Goal: Transaction & Acquisition: Purchase product/service

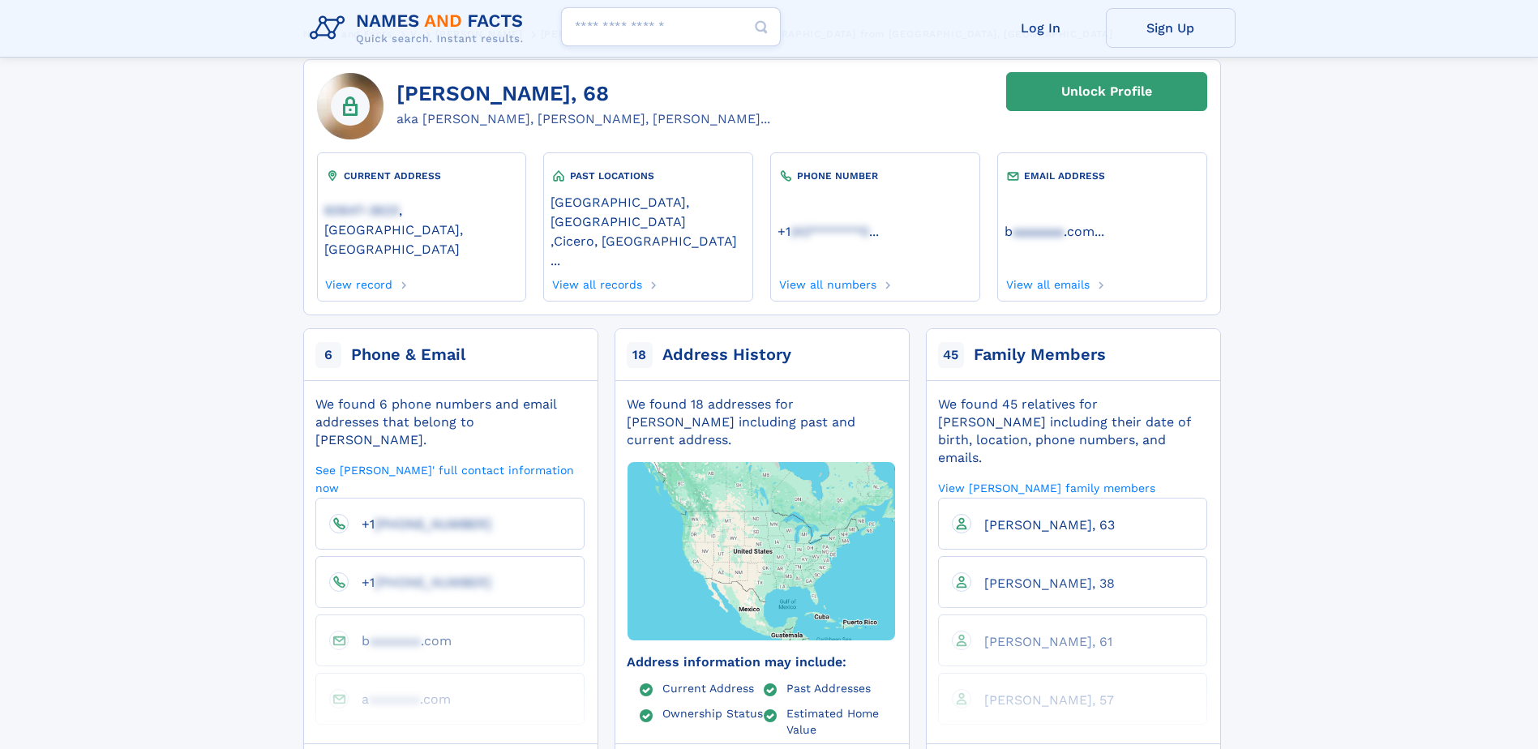
scroll to position [81, 0]
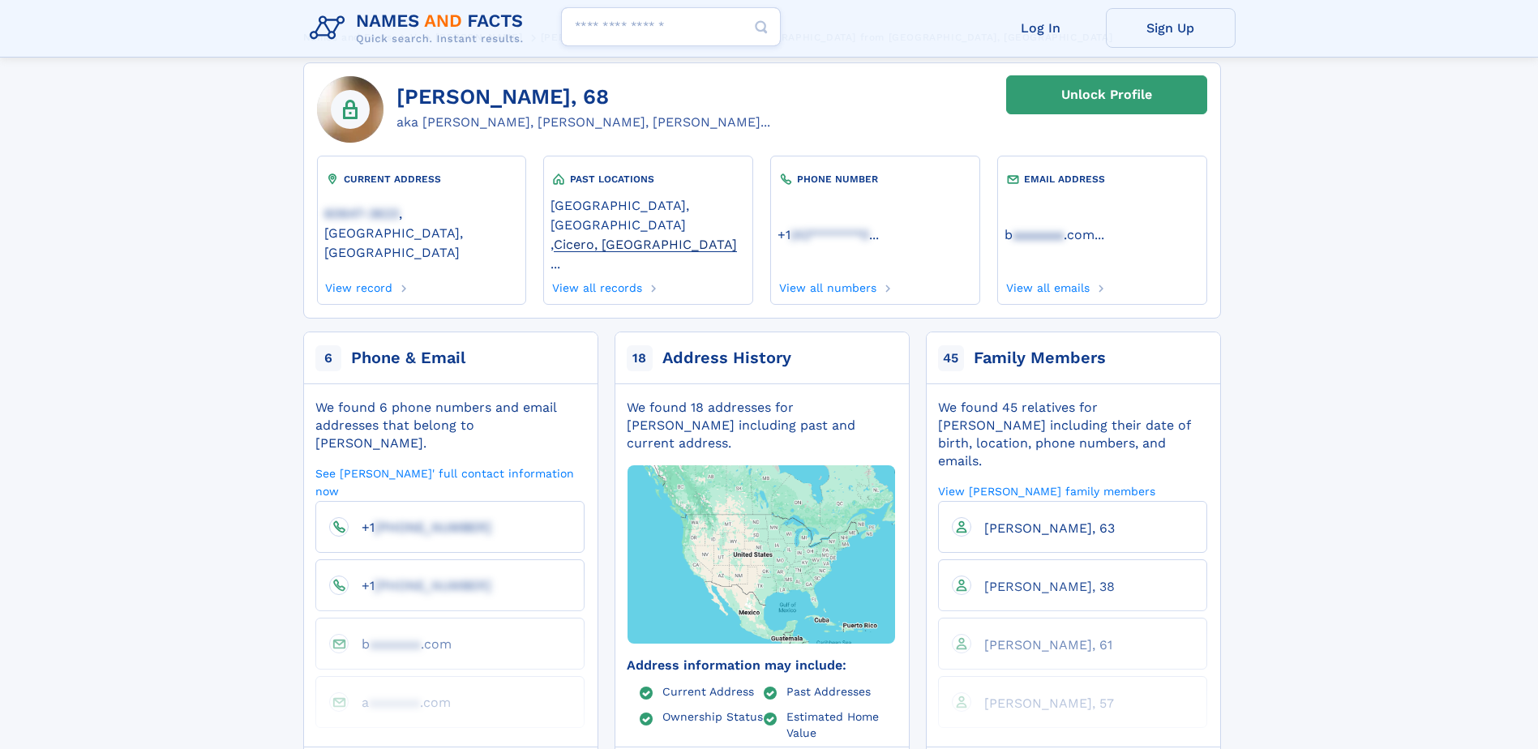
click at [645, 235] on link "Cicero, IL" at bounding box center [645, 243] width 183 height 17
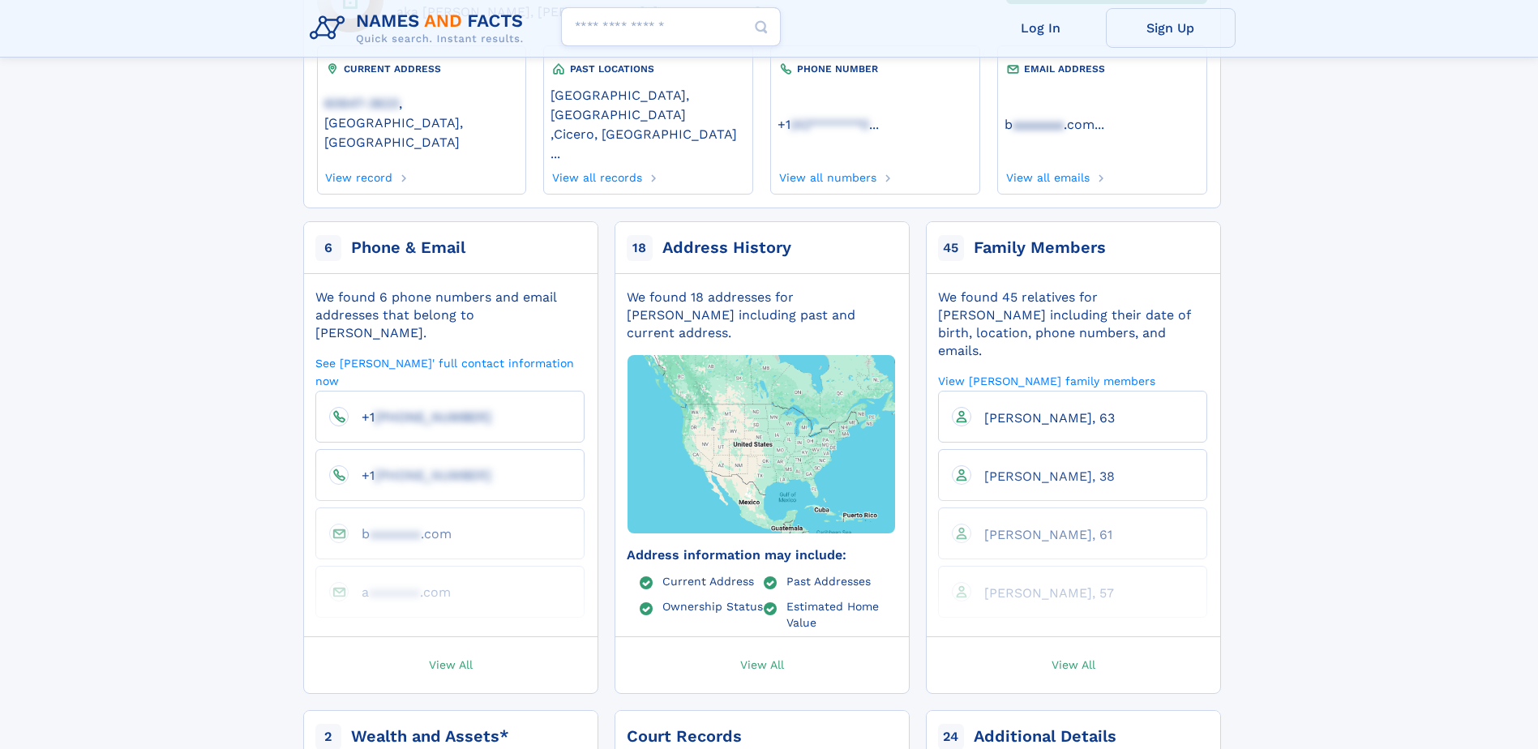
scroll to position [162, 0]
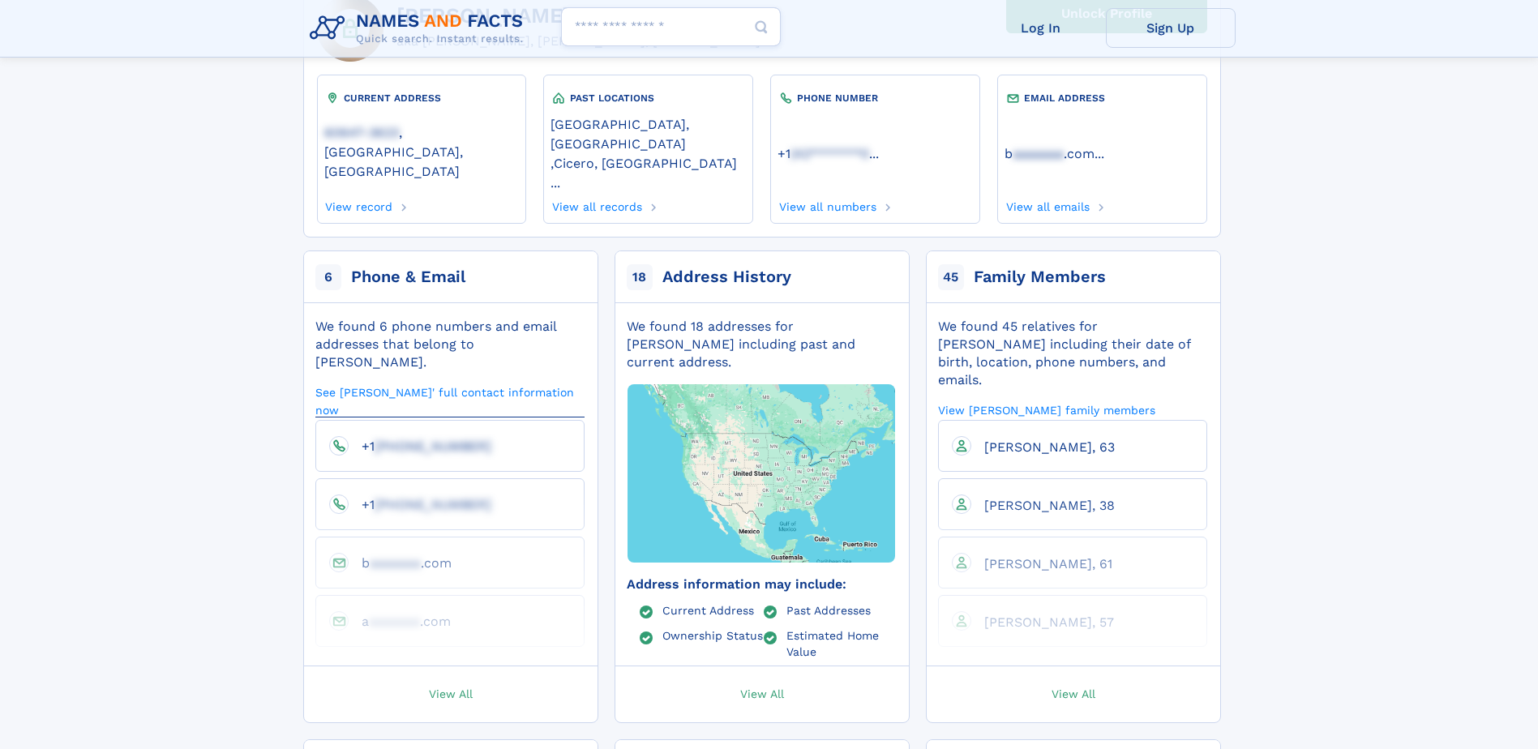
click at [430, 384] on link "See Francis' full contact information now" at bounding box center [449, 400] width 269 height 33
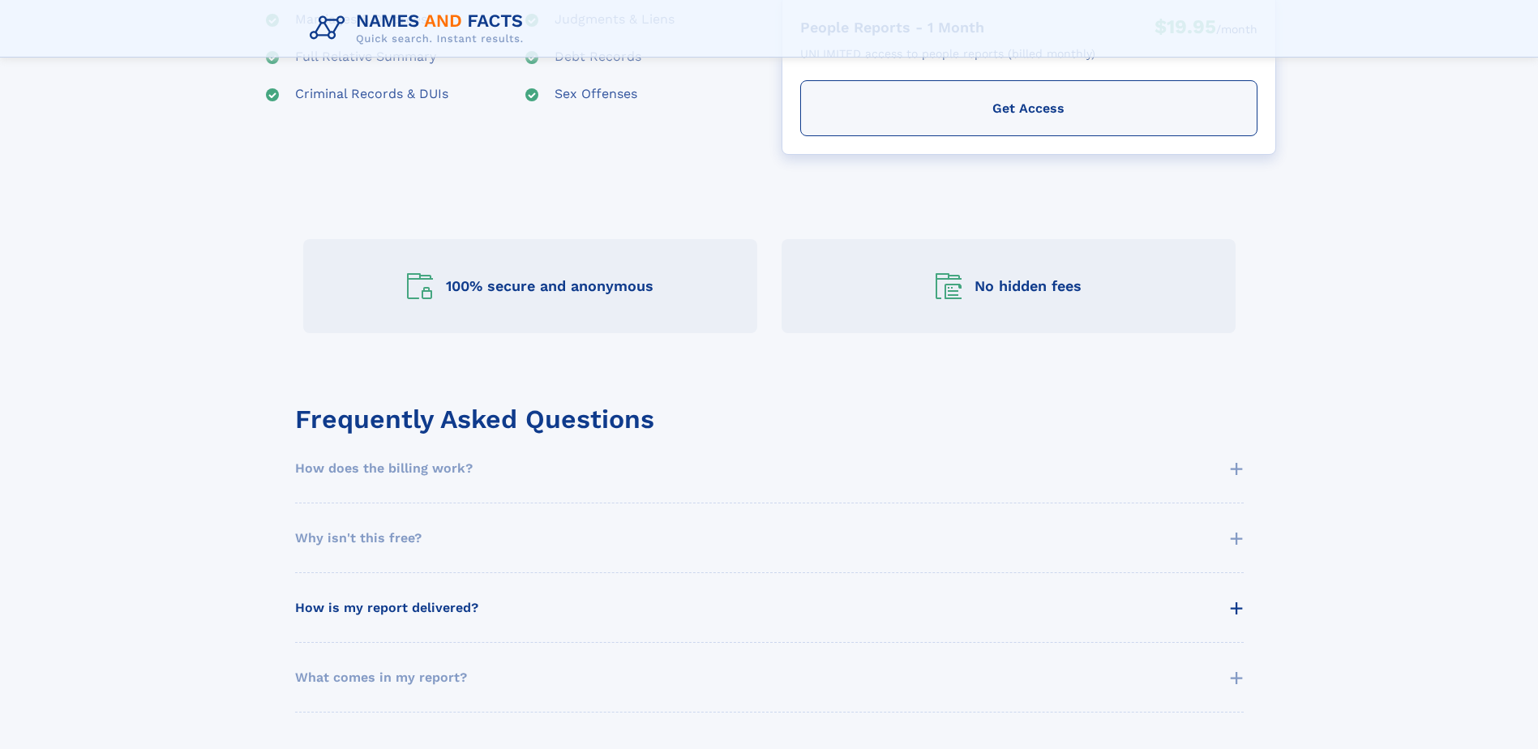
scroll to position [567, 0]
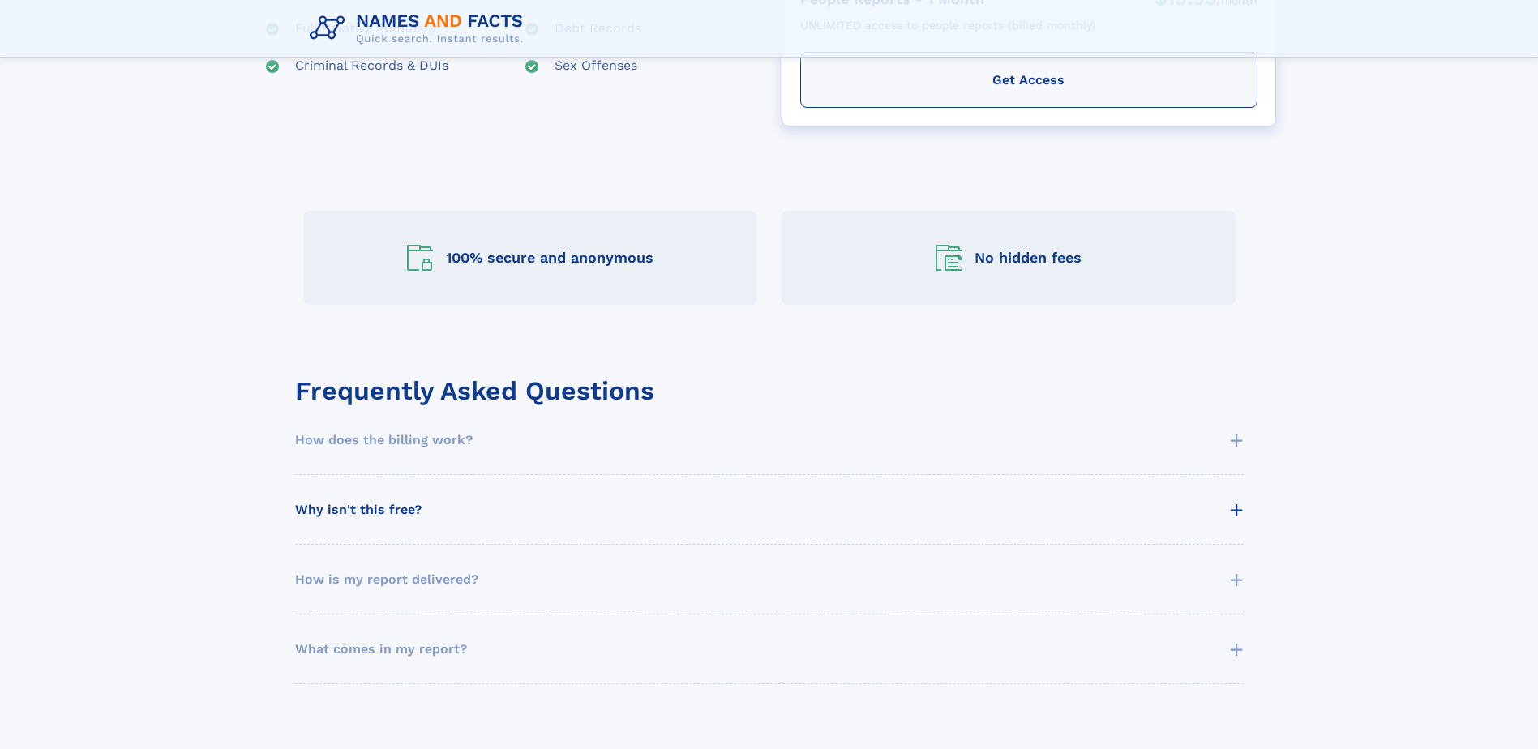
click at [1235, 507] on span "+" at bounding box center [1236, 509] width 15 height 36
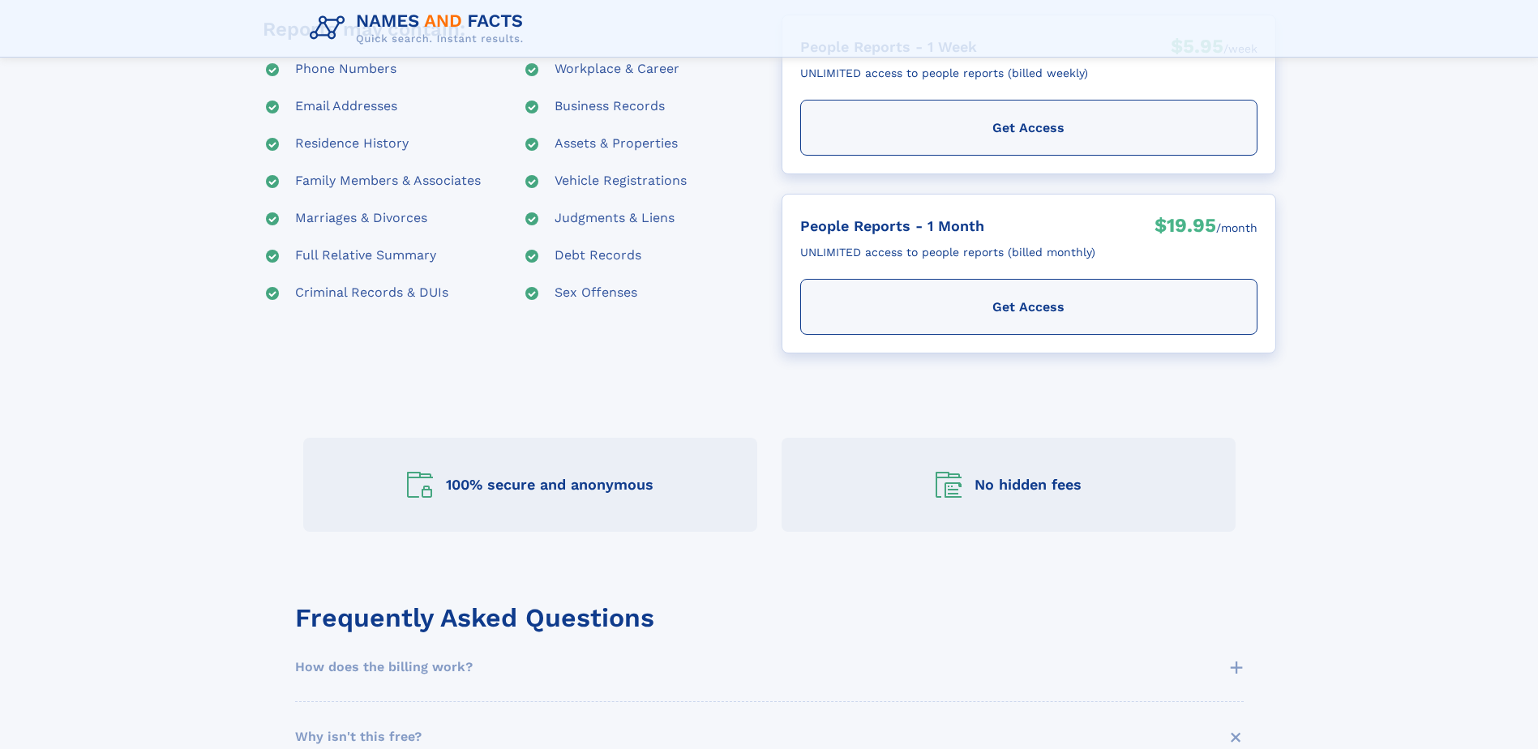
scroll to position [81, 0]
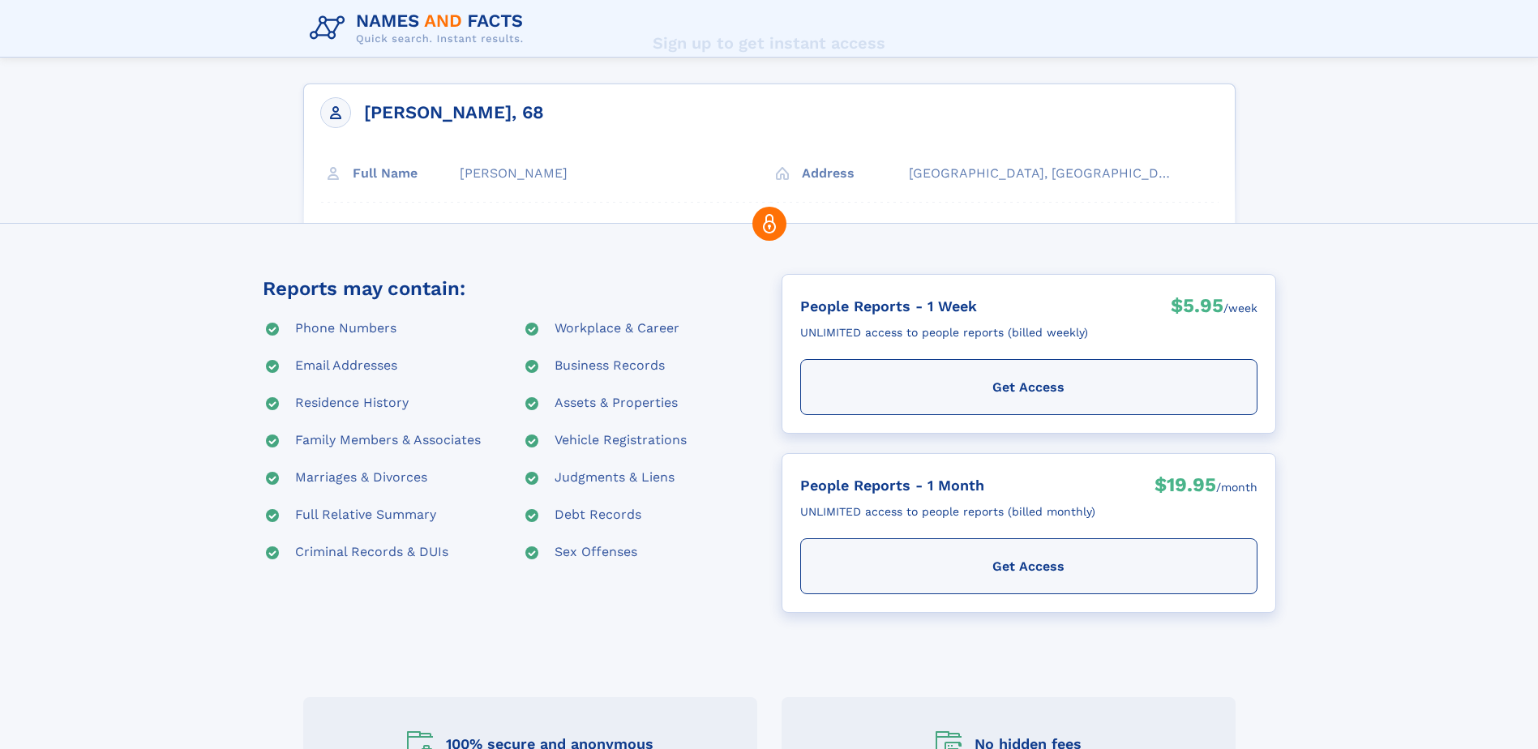
click at [662, 473] on div "Judgments & Liens" at bounding box center [614, 478] width 120 height 19
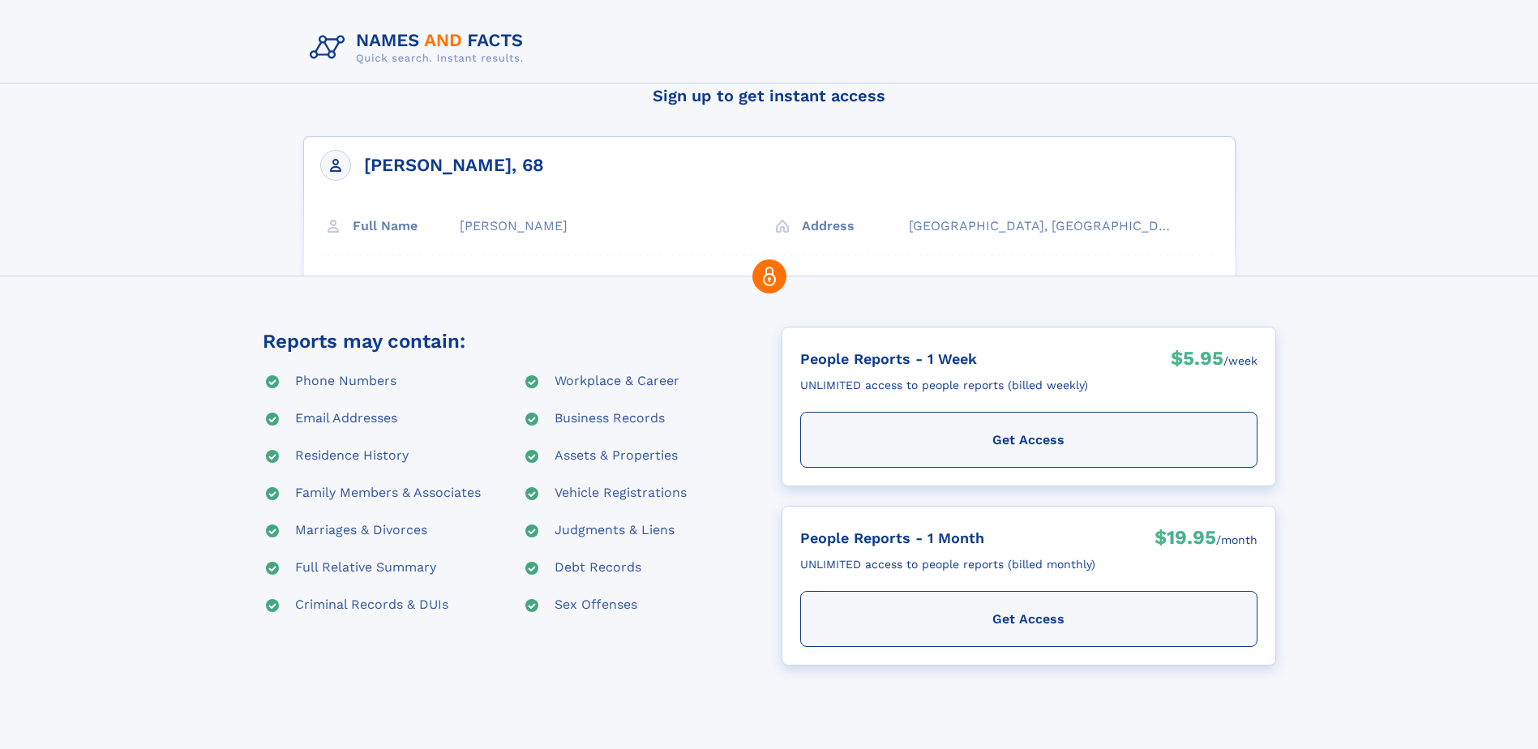
scroll to position [0, 0]
